Goal: Contribute content: Contribute content

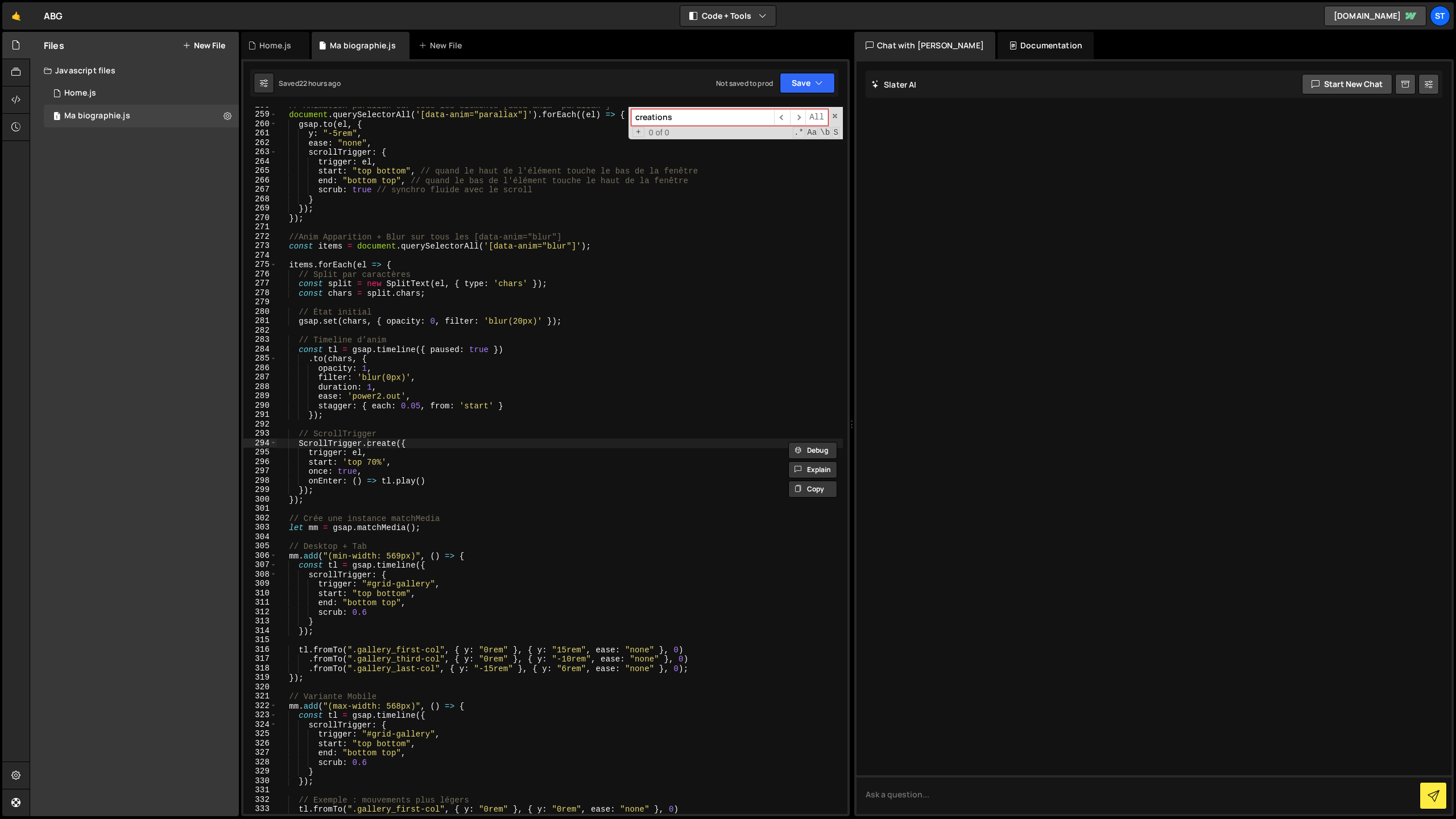
scroll to position [2419, 0]
click at [120, 190] on div "Files New File Javascript files 1 Home.js 0 1 Ma biographie.js 0 CSS files Copy…" at bounding box center [134, 424] width 209 height 785
click at [187, 43] on icon at bounding box center [187, 45] width 8 height 9
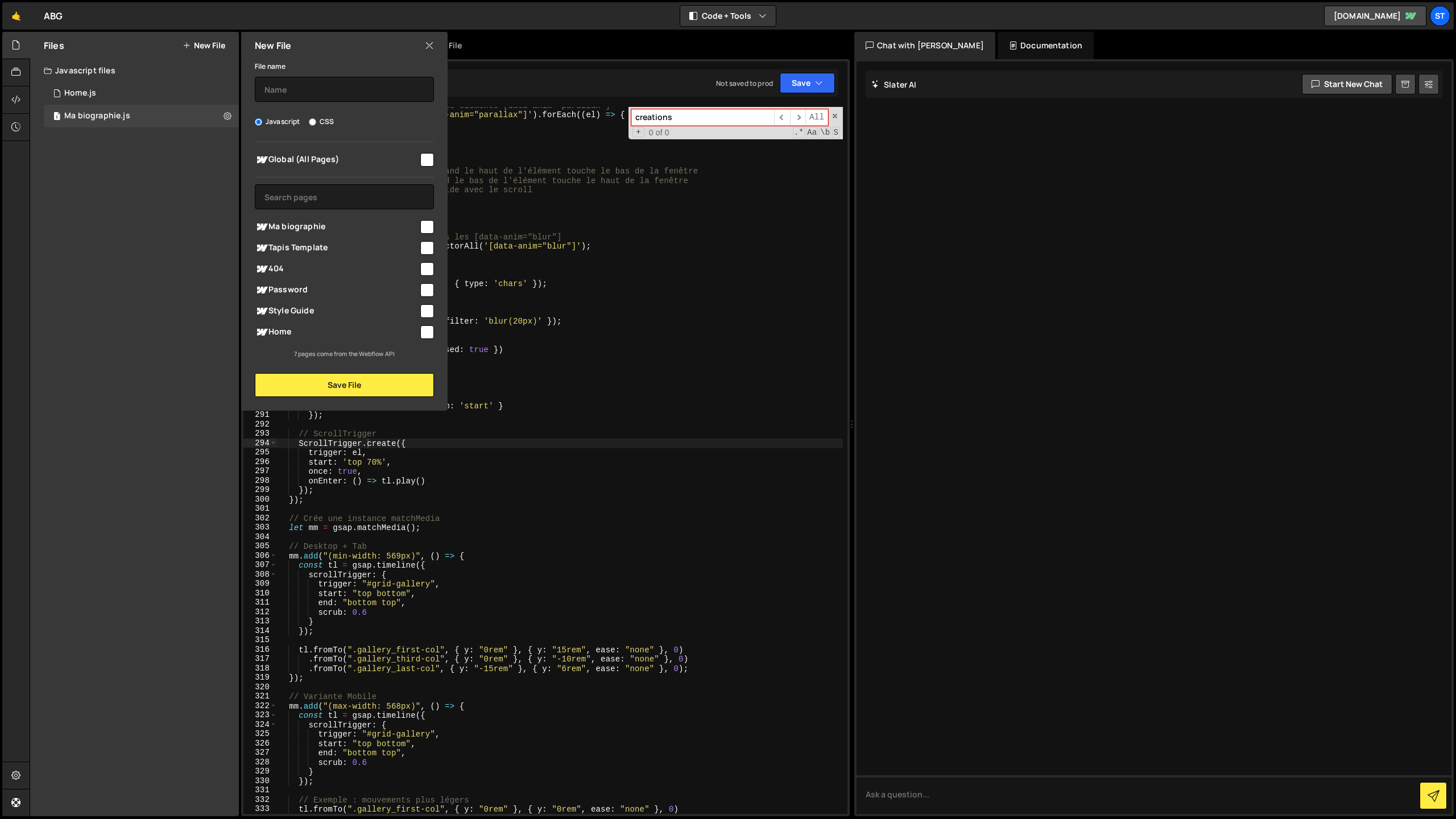
drag, startPoint x: 173, startPoint y: 271, endPoint x: 170, endPoint y: 266, distance: 5.8
click at [173, 271] on div "Files New File Javascript files 1 Home.js 0 1 Ma biographie.js 0 CSS files Copy…" at bounding box center [134, 424] width 209 height 785
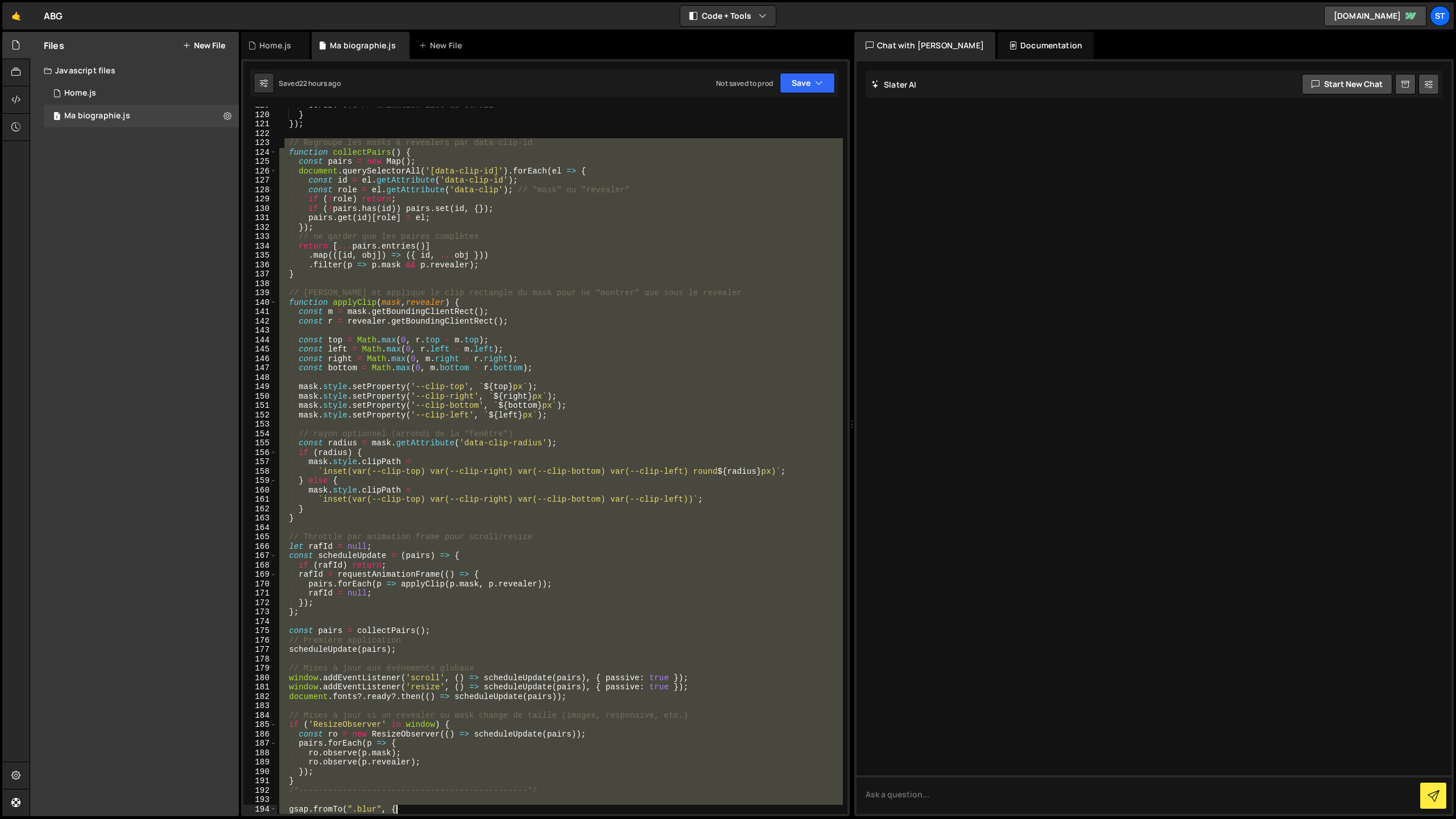
scroll to position [1152, 0]
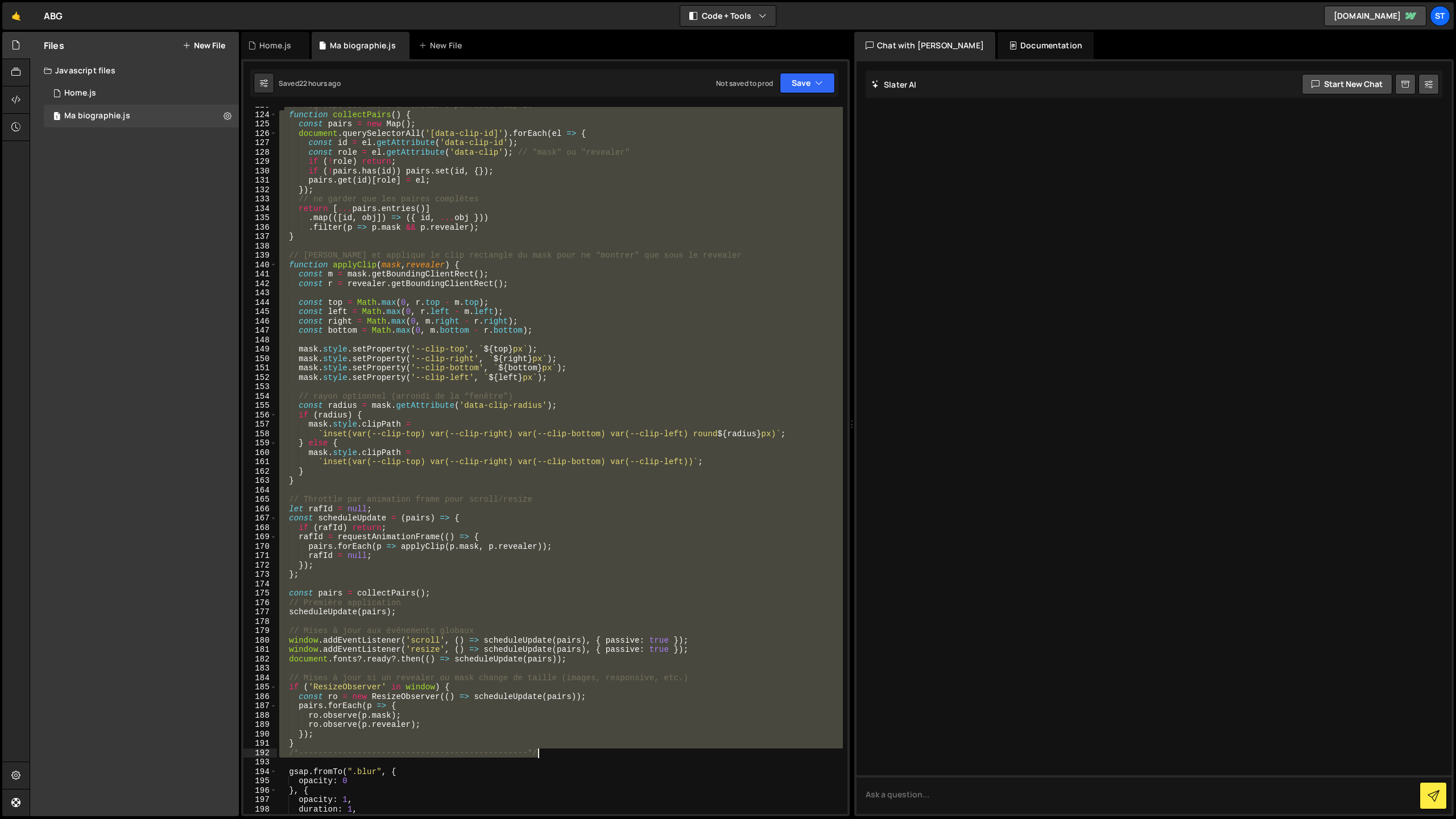
drag, startPoint x: 286, startPoint y: 297, endPoint x: 559, endPoint y: 751, distance: 529.8
click at [559, 751] on div "// Regroupe les masks & revealers par data-clip-id function collectPairs ( ) { …" at bounding box center [560, 464] width 566 height 726
type textarea "} /*-----------------------------------------------*/"
click at [204, 47] on button "New File" at bounding box center [204, 45] width 43 height 9
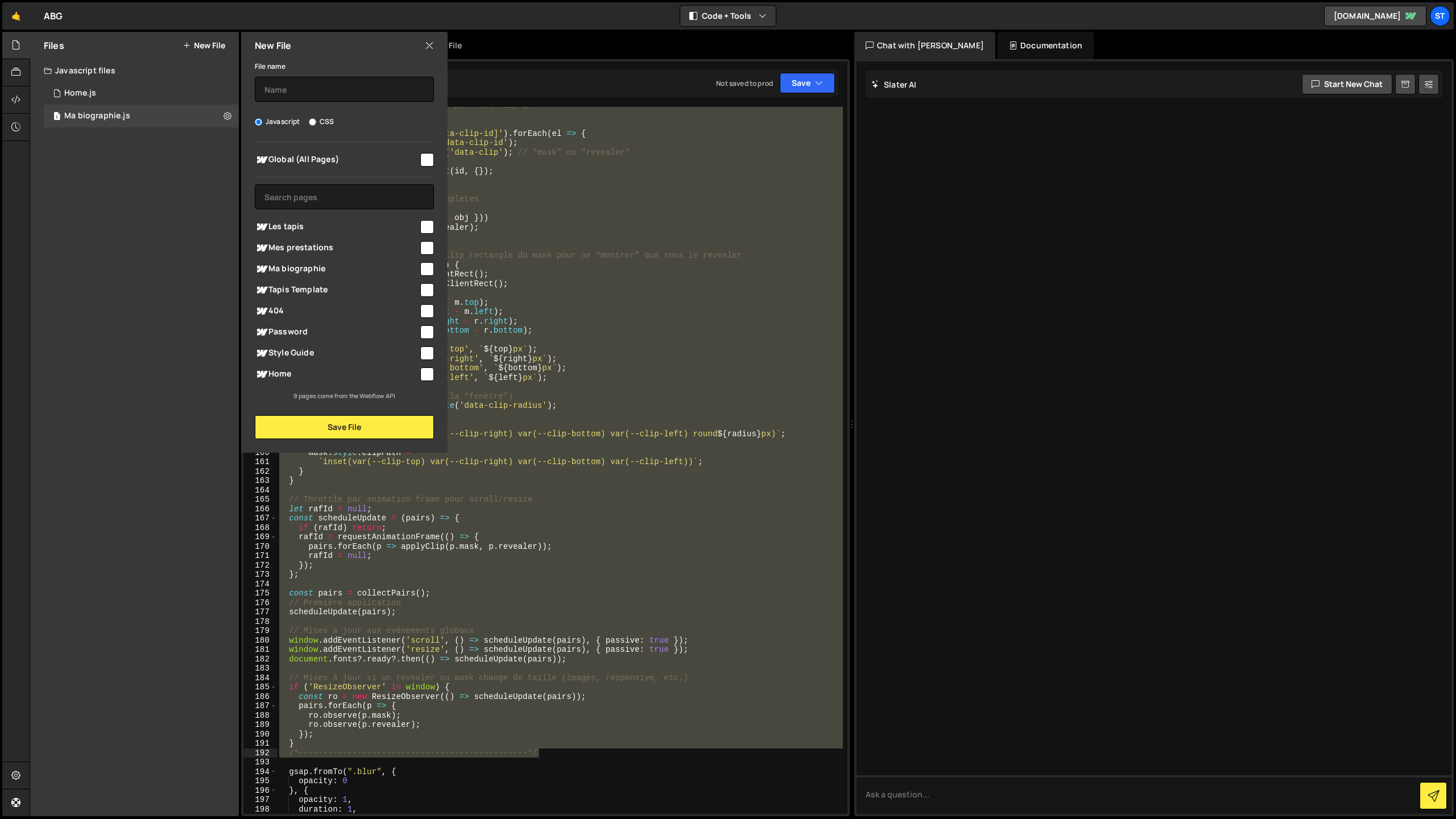
click at [428, 225] on input "checkbox" at bounding box center [427, 227] width 14 height 14
checkbox input "true"
click at [337, 428] on button "Save File" at bounding box center [344, 427] width 179 height 24
click at [283, 91] on input "text" at bounding box center [344, 89] width 179 height 25
type input "Les tapis"
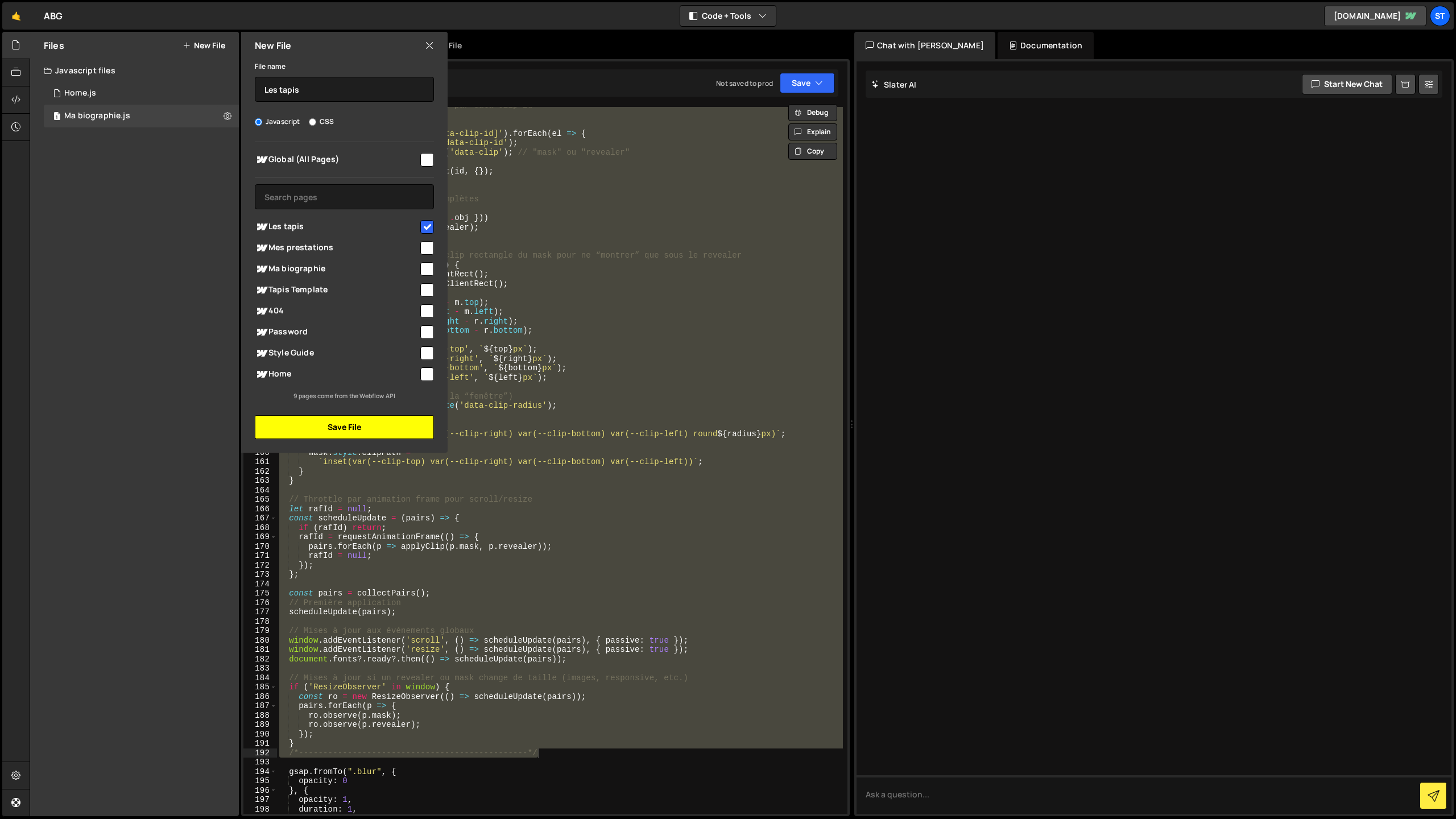
click at [355, 422] on button "Save File" at bounding box center [344, 427] width 179 height 24
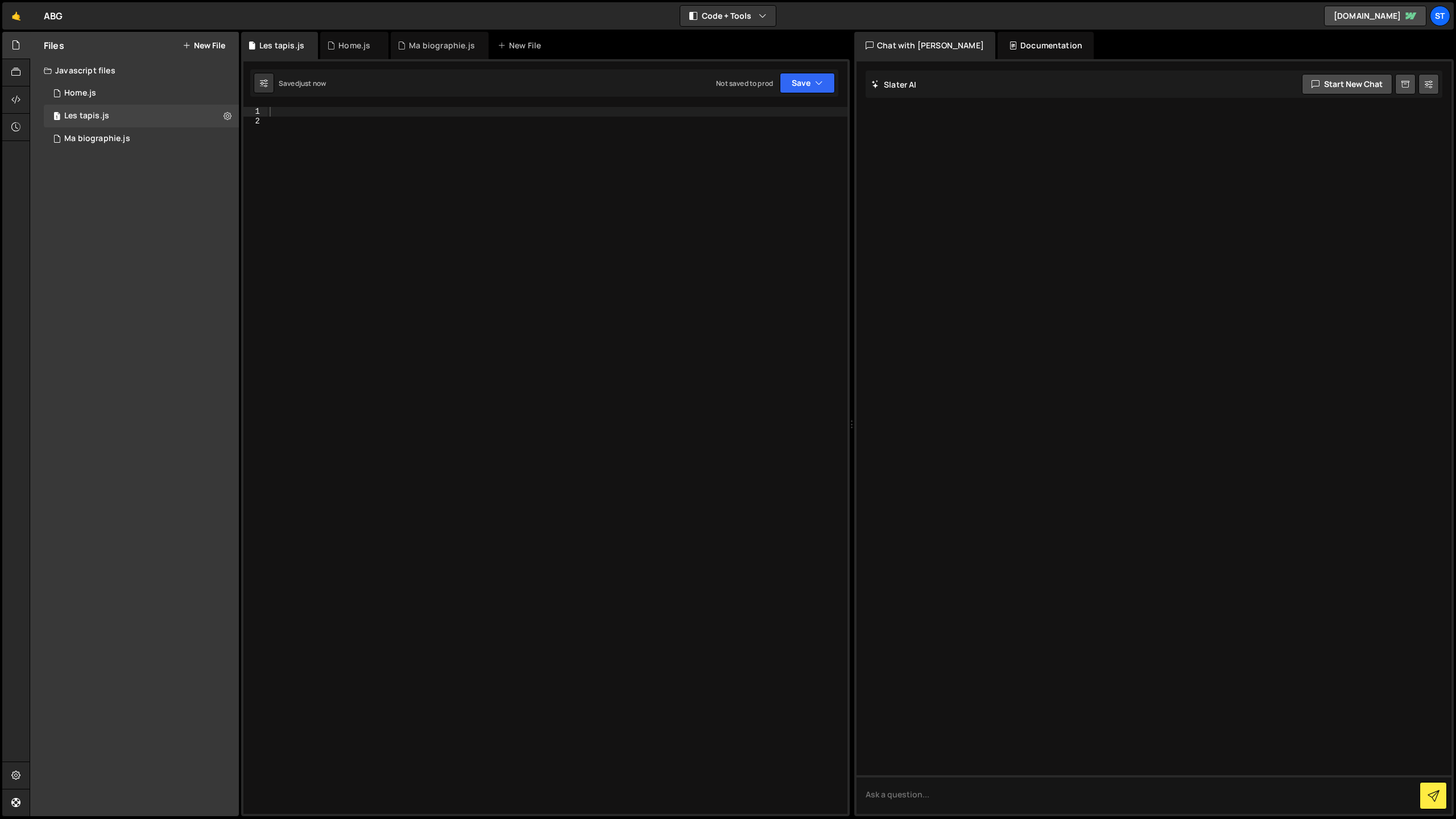
click at [295, 115] on div at bounding box center [557, 470] width 580 height 726
paste textarea "/*-----------------------------------------------*/"
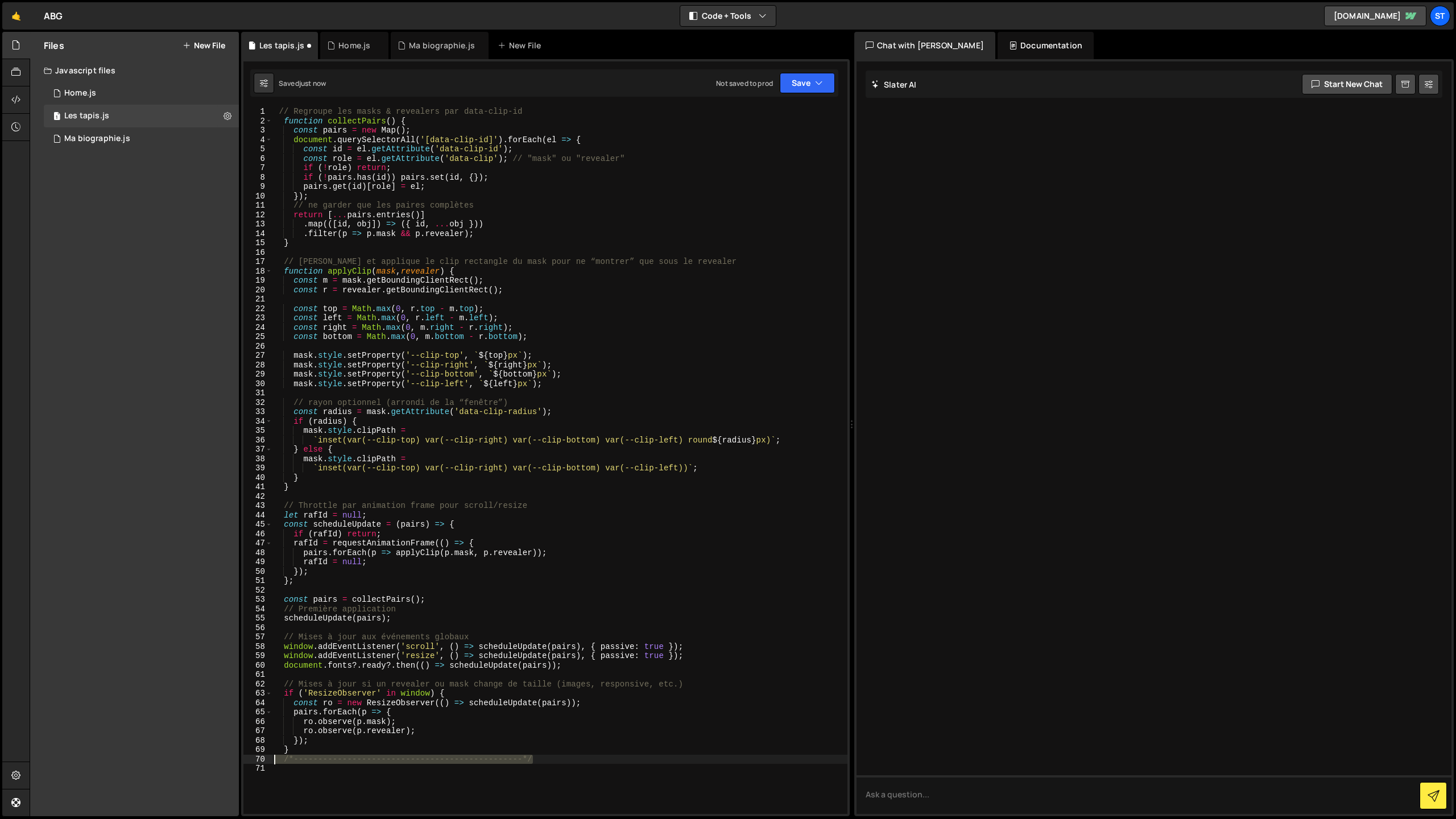
drag, startPoint x: 538, startPoint y: 756, endPoint x: 272, endPoint y: 758, distance: 266.0
click at [272, 758] on div "// Regroupe les masks & revealers par data-clip-id function collectPairs ( ) { …" at bounding box center [559, 470] width 575 height 726
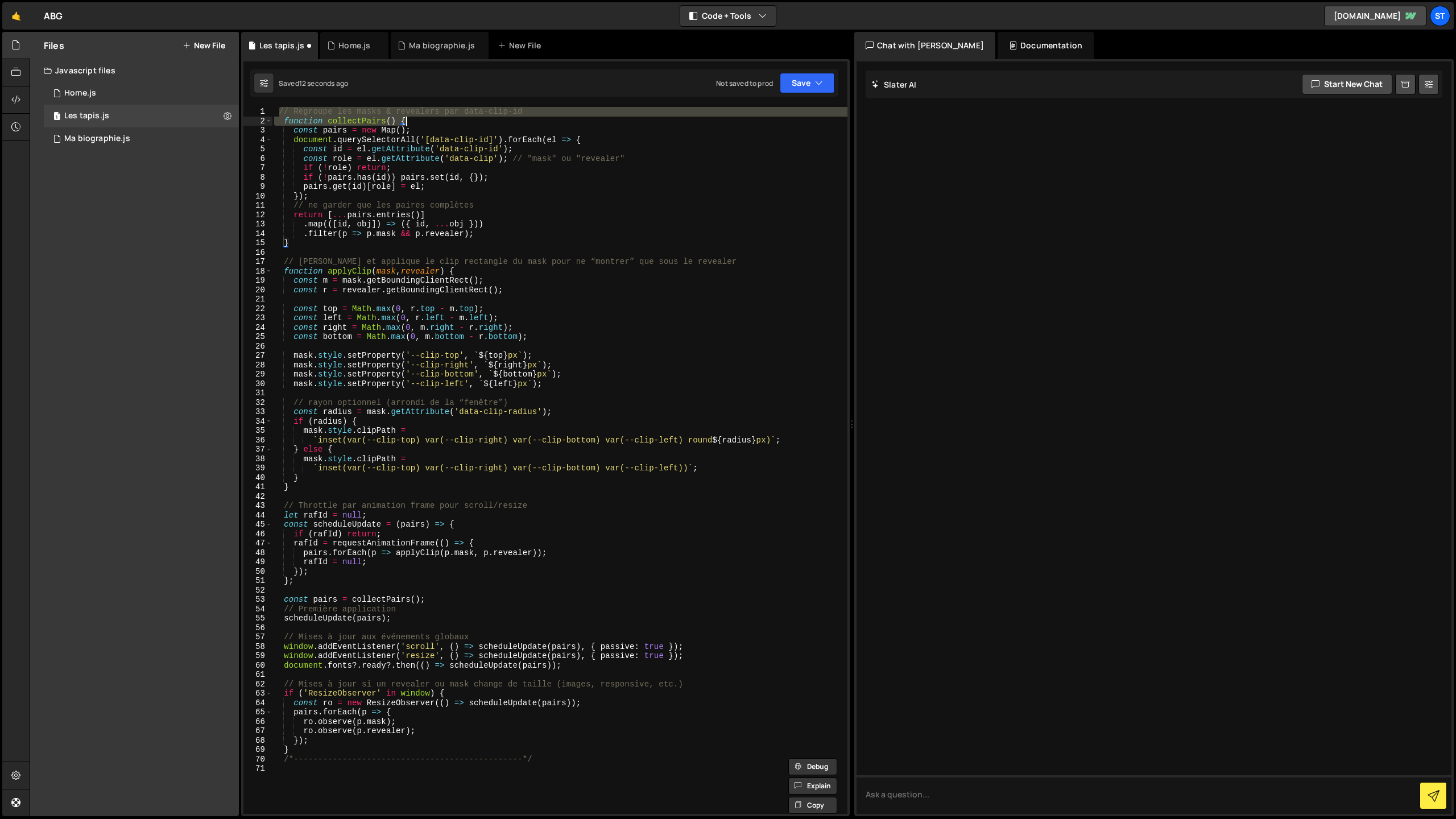
drag, startPoint x: 279, startPoint y: 112, endPoint x: 620, endPoint y: 118, distance: 341.1
click at [620, 118] on div "// Regroupe les masks & revealers par data-clip-id function collectPairs ( ) { …" at bounding box center [559, 470] width 575 height 726
drag, startPoint x: 326, startPoint y: 105, endPoint x: 315, endPoint y: 106, distance: 11.0
click at [326, 105] on div "} /*-----------------------------------------------*/ 123 124 125 126 127 128 1…" at bounding box center [546, 437] width 608 height 757
click at [277, 109] on div "// Regroupe les masks & revealers par data-clip-id function collectPairs ( ) { …" at bounding box center [559, 460] width 575 height 707
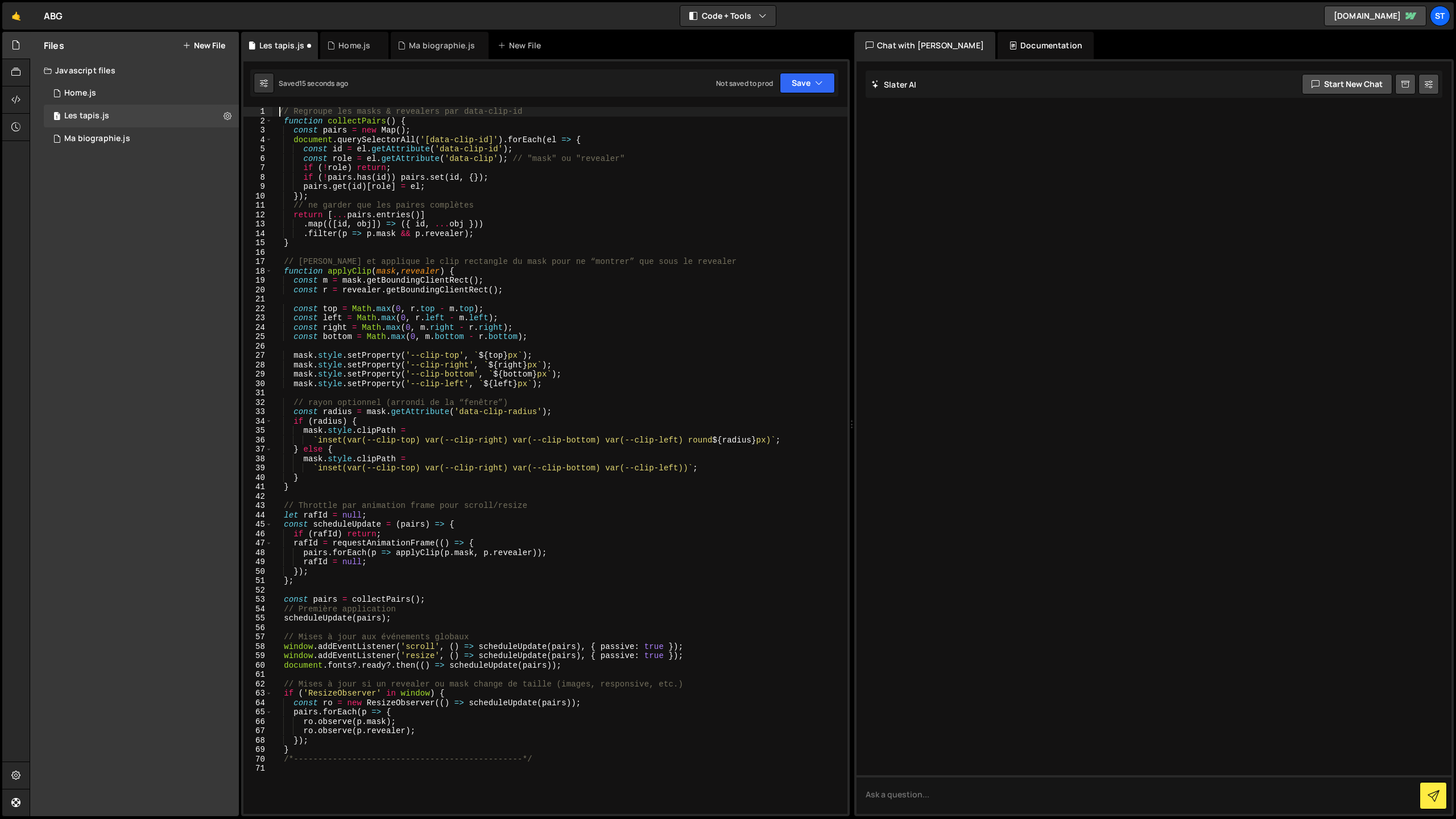
paste textarea "/*-----------------------------------------------*/"
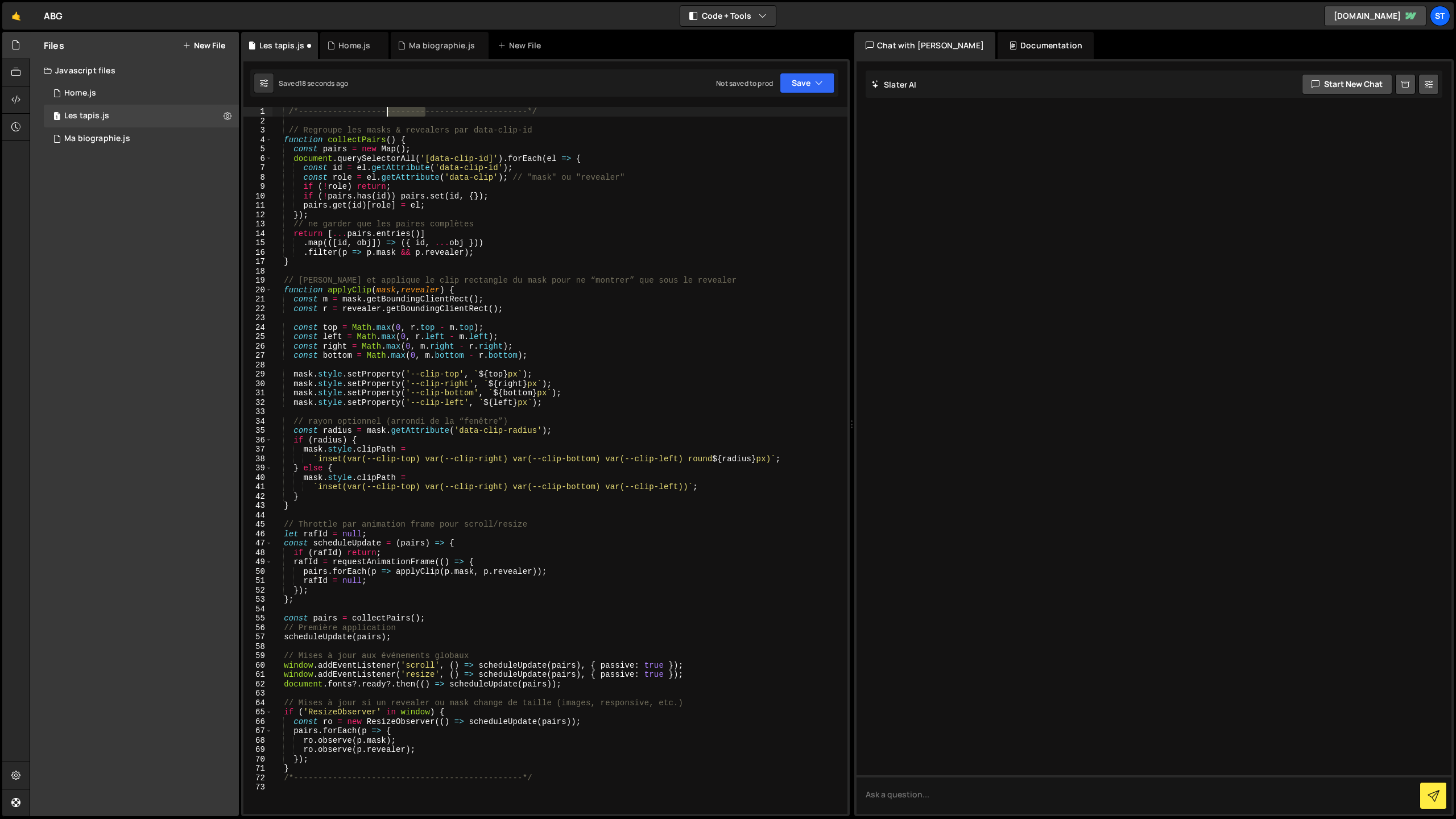
drag, startPoint x: 426, startPoint y: 112, endPoint x: 384, endPoint y: 110, distance: 42.0
click at [384, 110] on div "/*-----------------------------------------------*/ // Regroupe les masks & rev…" at bounding box center [559, 470] width 575 height 726
click at [388, 115] on div "/*------------------MASKING ---------------------*/ // Regroupe les masks & rev…" at bounding box center [559, 470] width 575 height 726
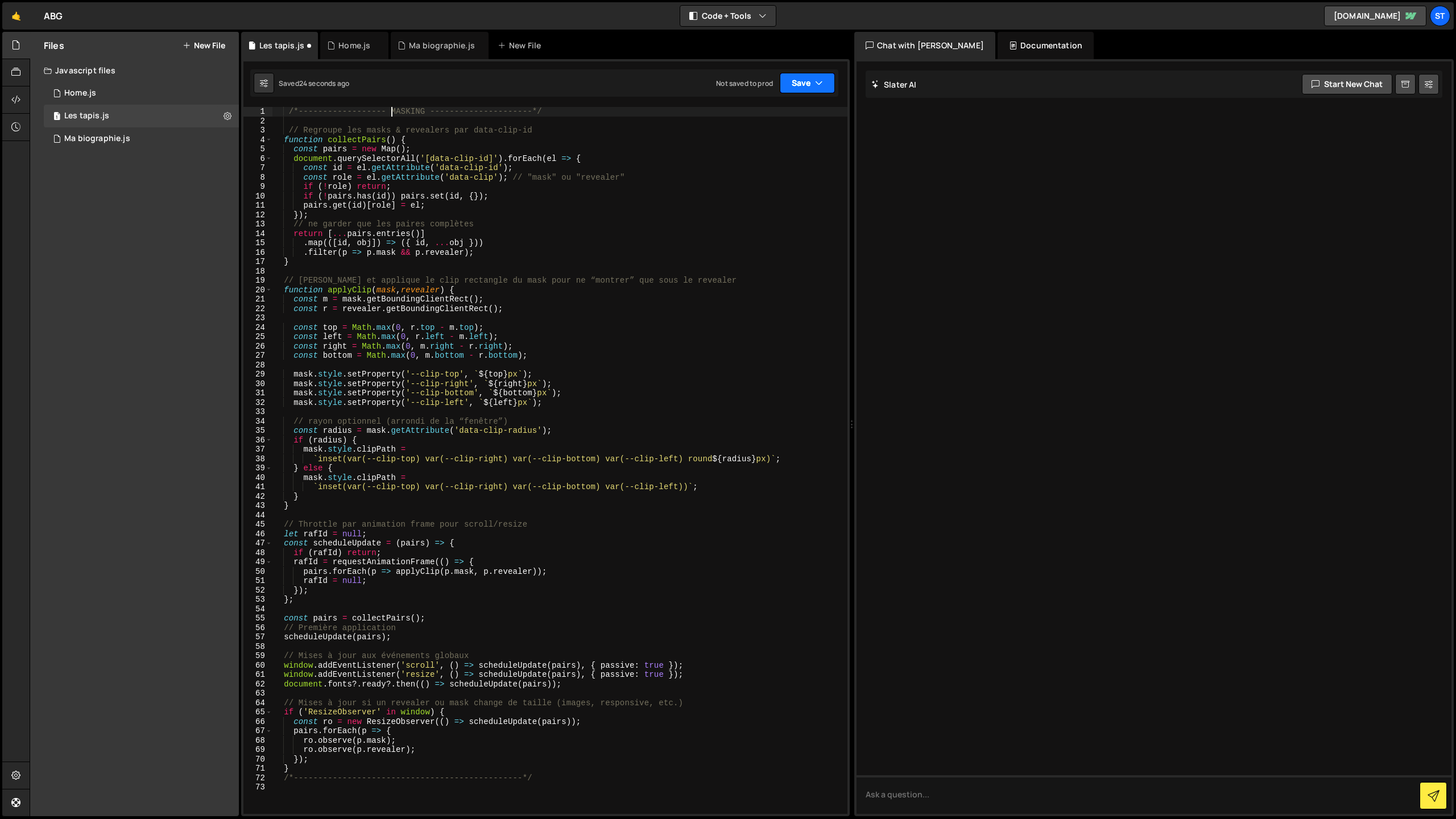
type textarea "/*------------------ MASKING ---------------------*/"
click at [804, 89] on button "Save" at bounding box center [807, 83] width 55 height 21
click at [780, 110] on div "Save to Staging S" at bounding box center [768, 111] width 118 height 11
